Goal: Find specific page/section: Find specific page/section

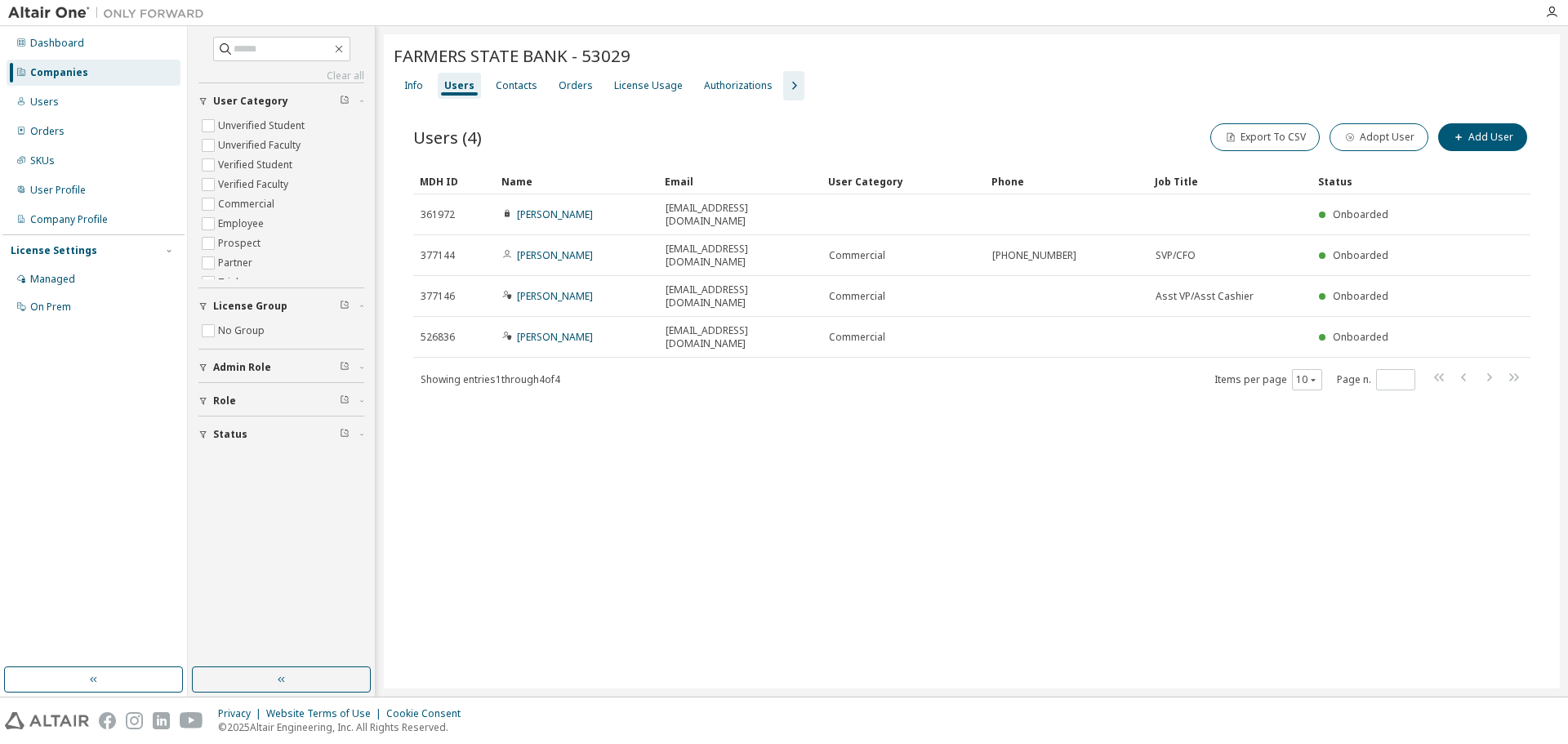
click at [80, 67] on div "Companies" at bounding box center [59, 73] width 58 height 13
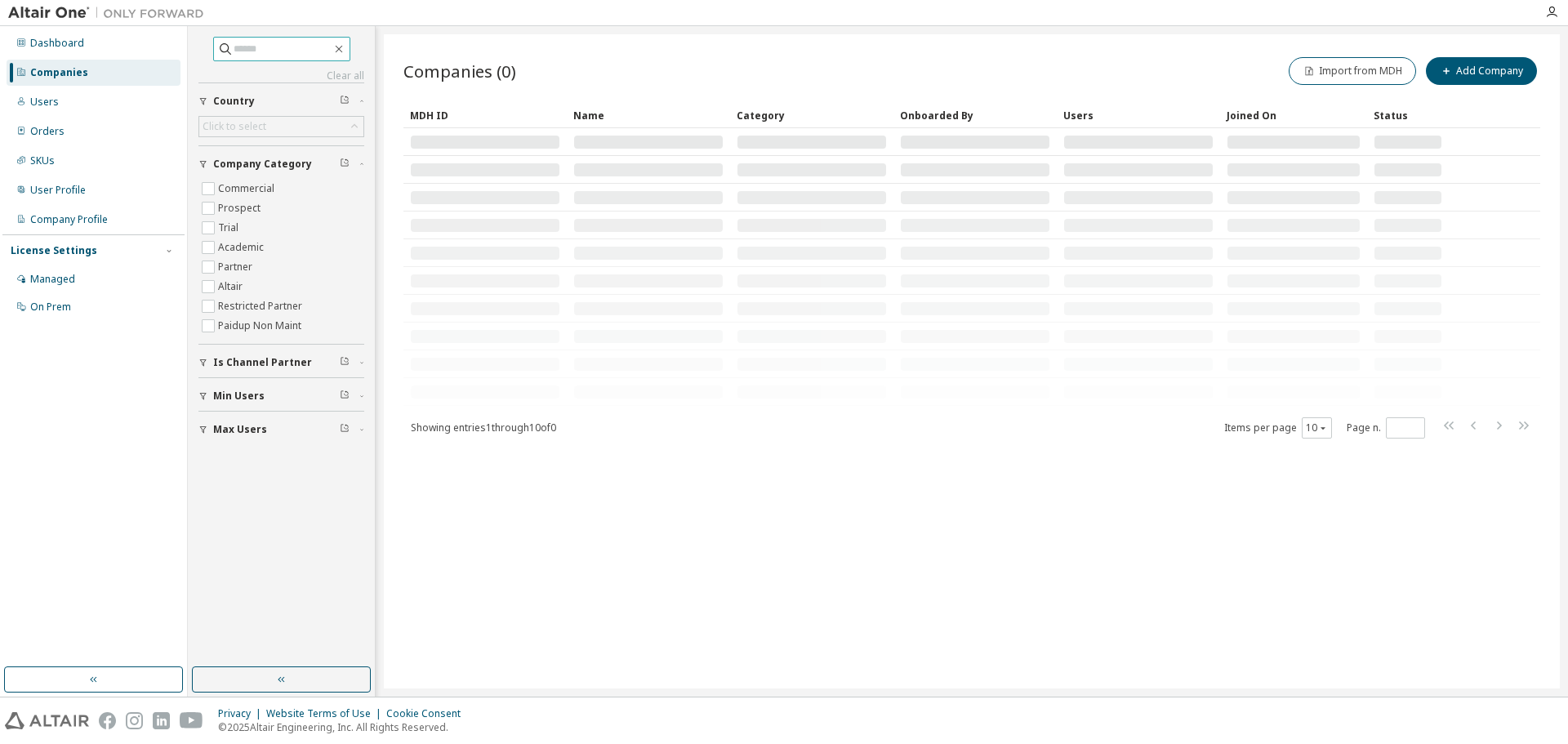
click at [300, 55] on input "text" at bounding box center [283, 49] width 98 height 17
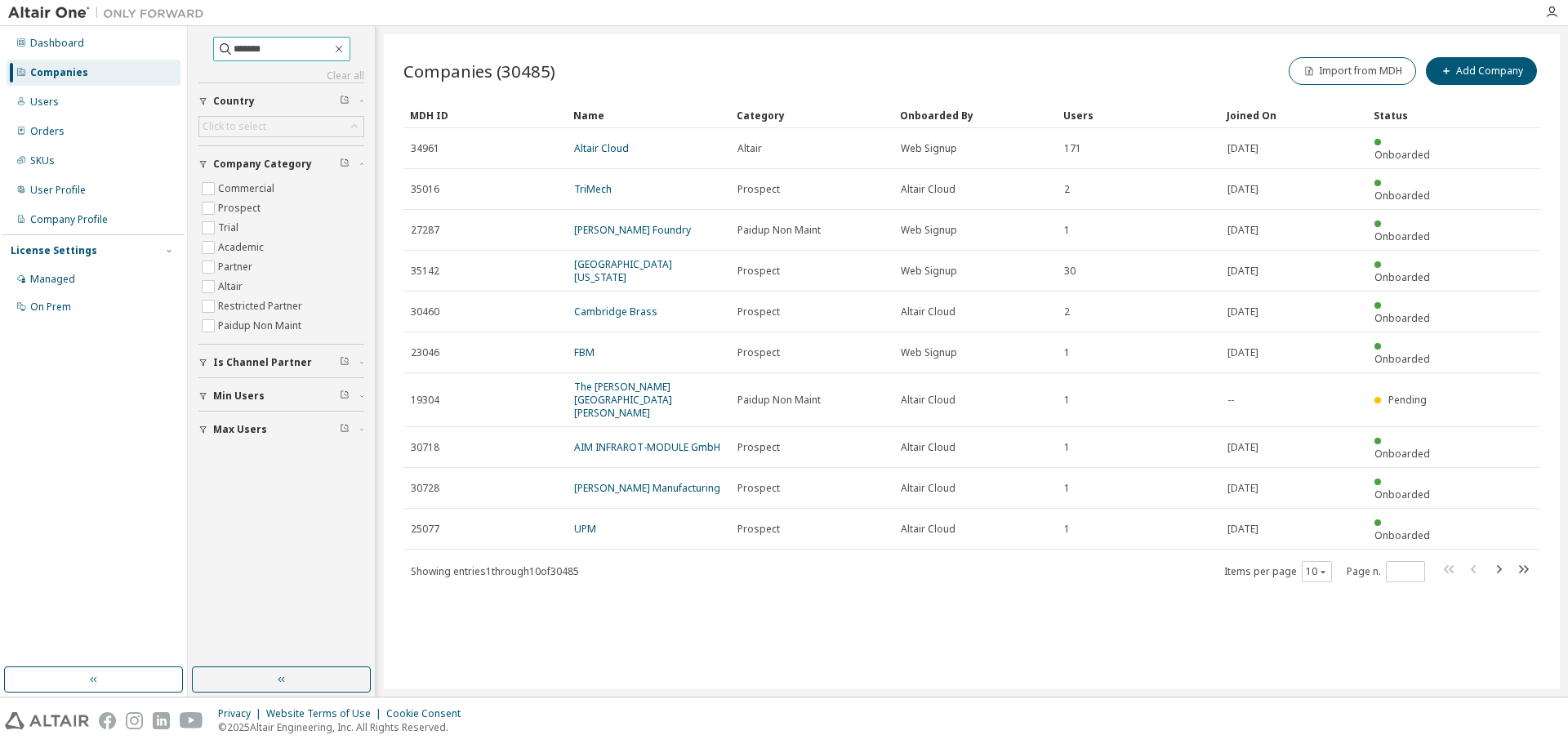
type input "*******"
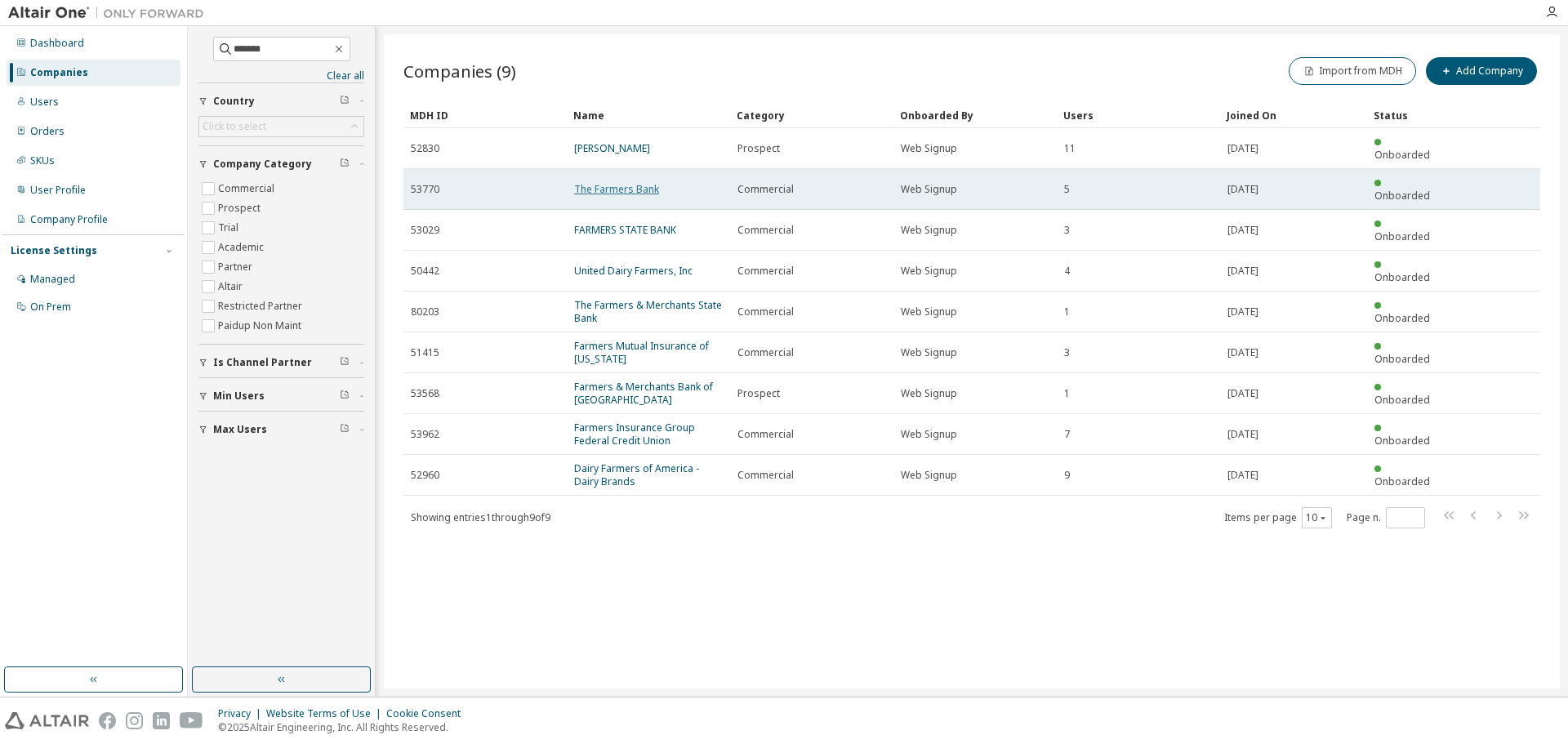
click at [643, 182] on link "The Farmers Bank" at bounding box center [617, 189] width 85 height 14
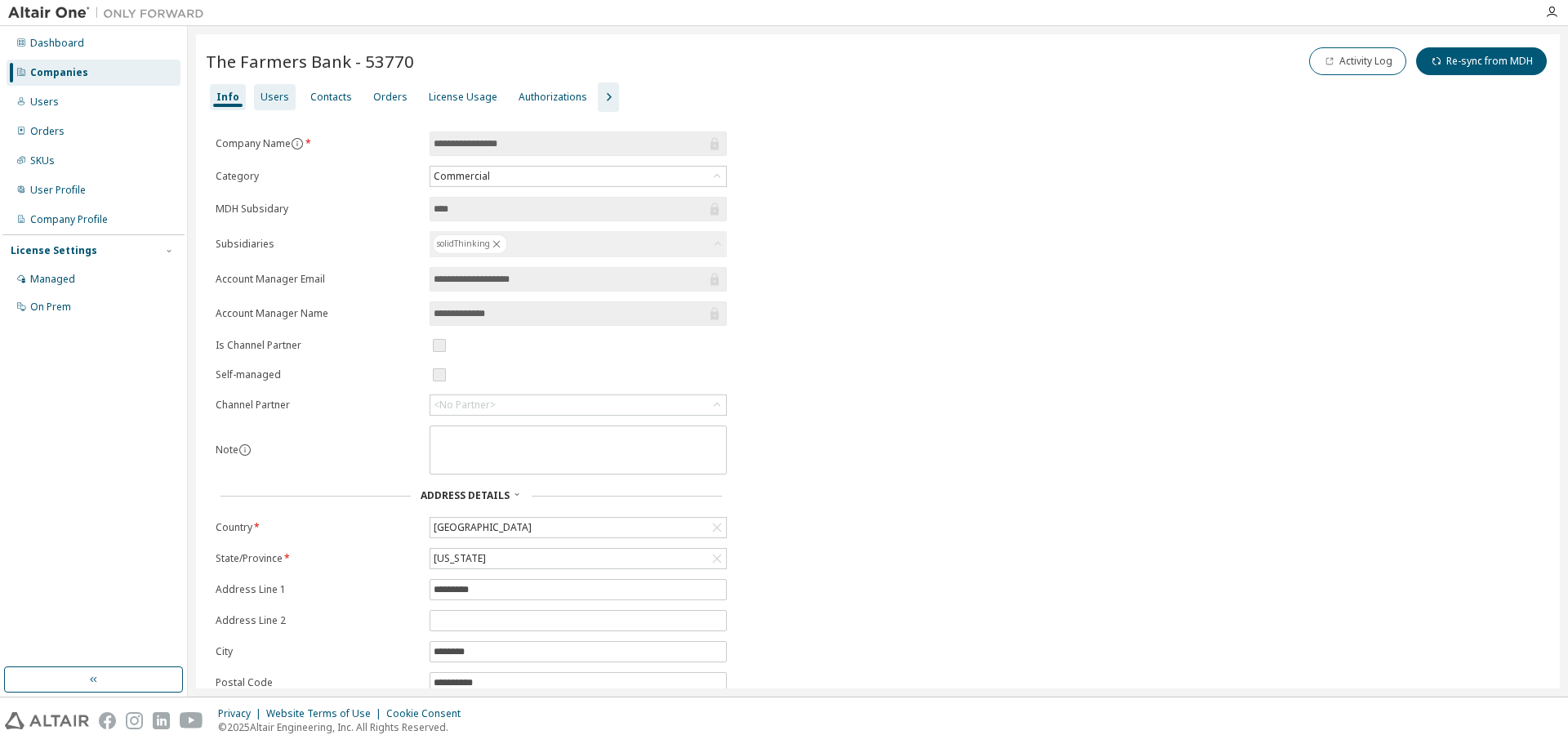
click at [263, 94] on div "Users" at bounding box center [275, 97] width 29 height 13
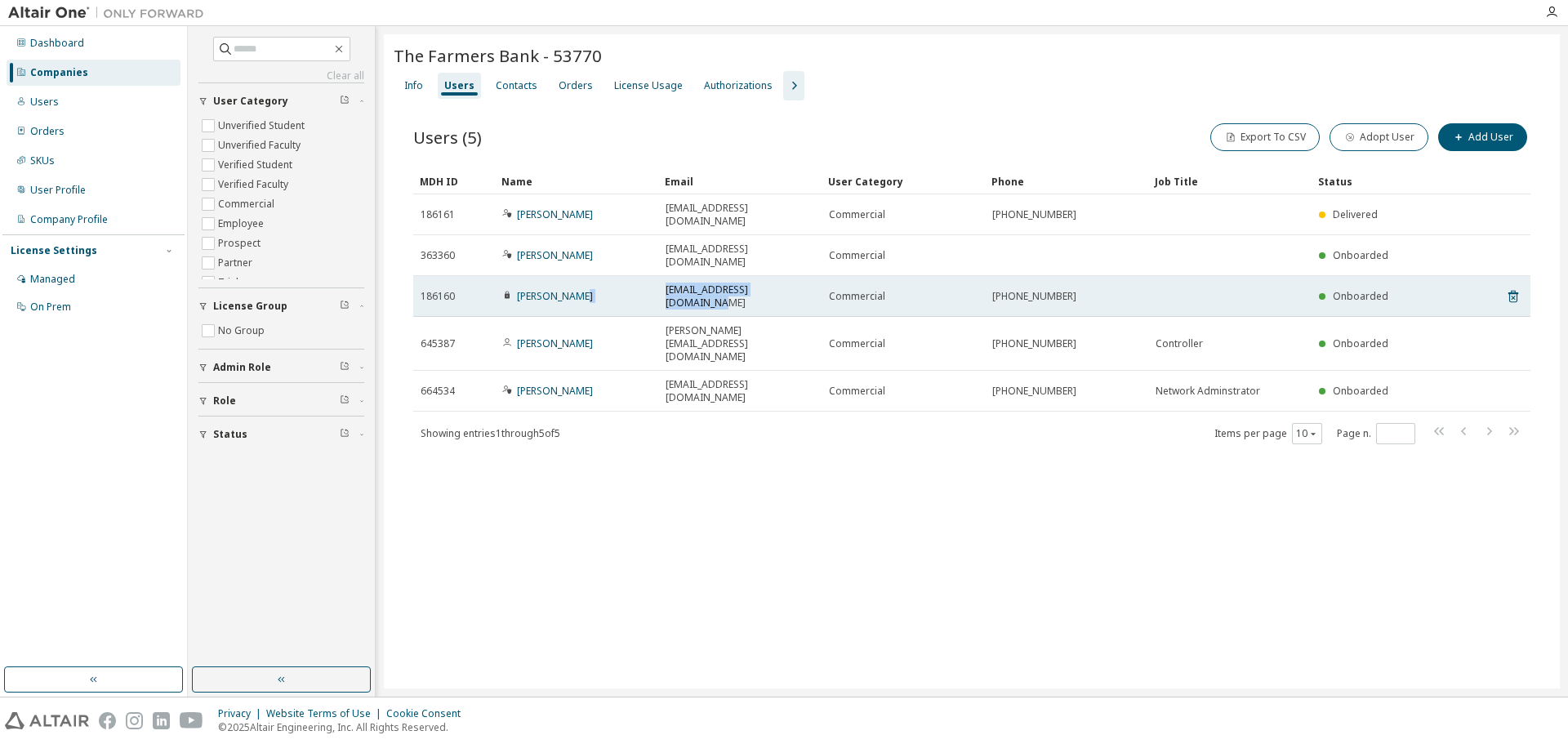
drag, startPoint x: 804, startPoint y: 263, endPoint x: 648, endPoint y: 263, distance: 156.0
click at [646, 276] on tr "186160 [PERSON_NAME] [EMAIL_ADDRESS][DOMAIN_NAME] Commercial [PHONE_NUMBER] Onb…" at bounding box center [972, 297] width 1118 height 41
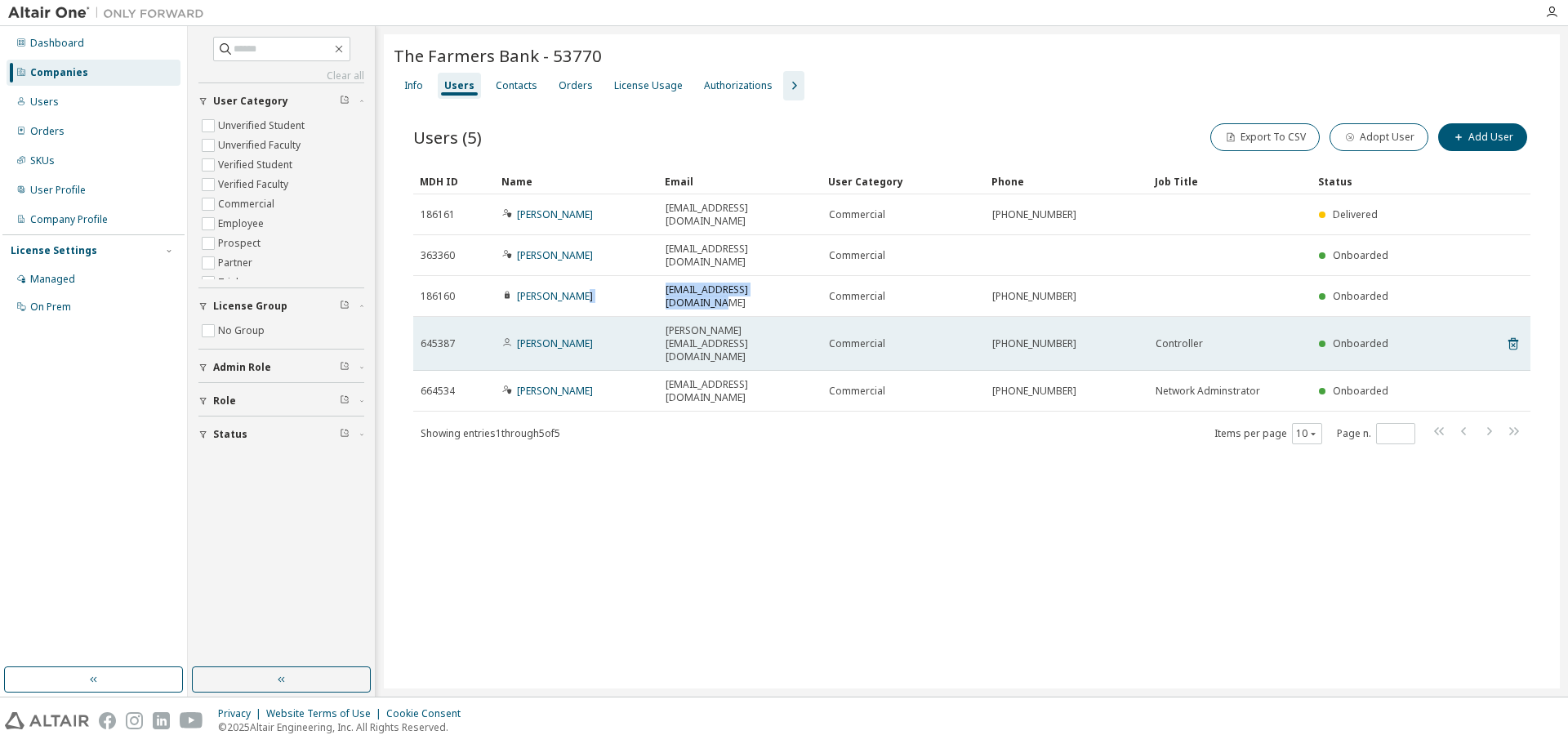
copy tr "[EMAIL_ADDRESS][DOMAIN_NAME]"
